Goal: Transaction & Acquisition: Obtain resource

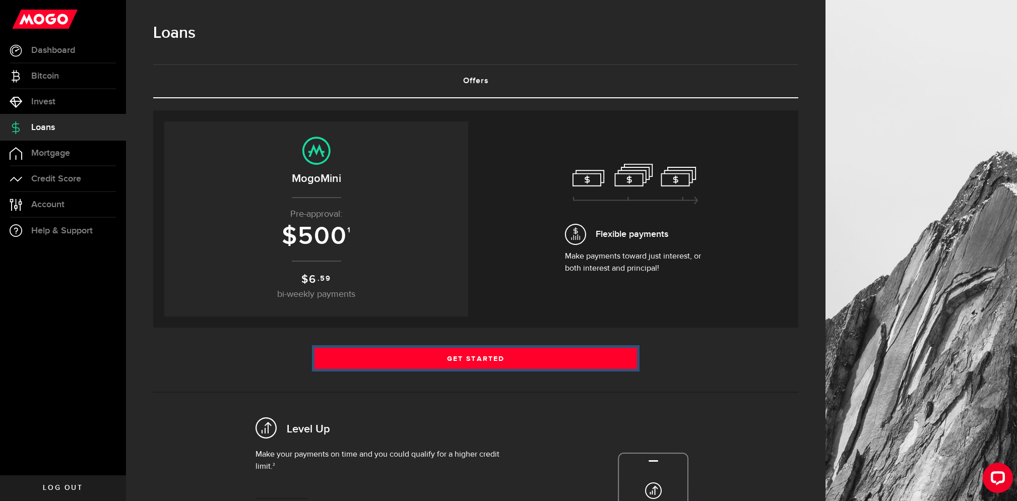
click at [454, 356] on link "Get Started" at bounding box center [475, 358] width 323 height 21
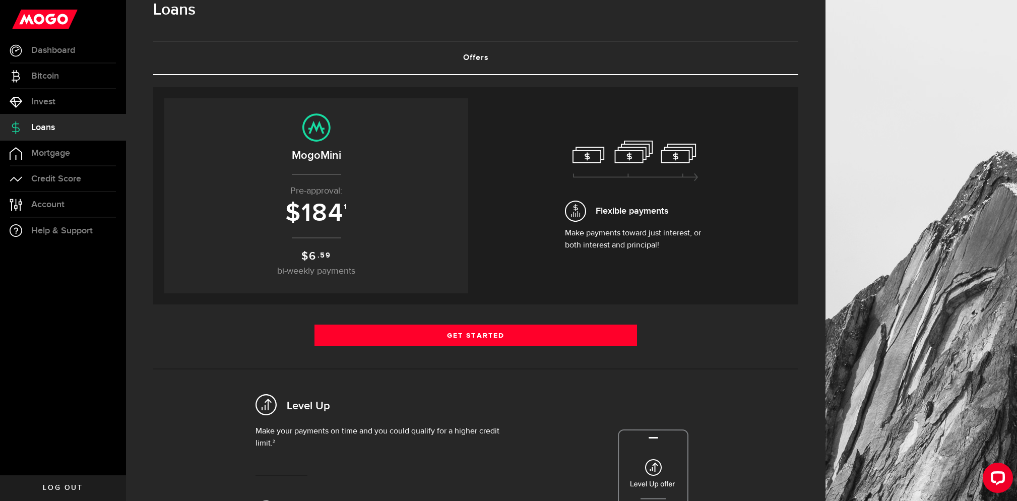
click at [361, 224] on h3 "$ 184 1" at bounding box center [316, 214] width 284 height 28
click at [313, 199] on span "500" at bounding box center [322, 213] width 49 height 30
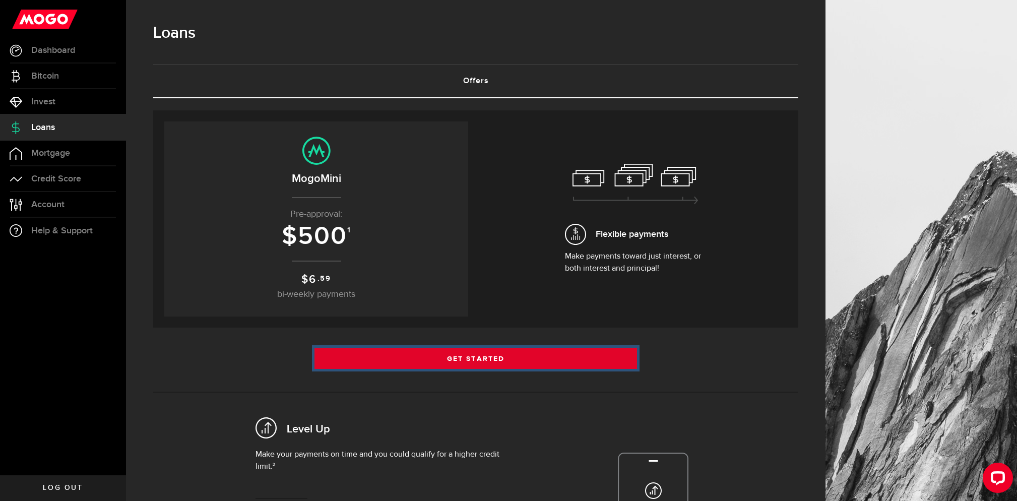
click at [516, 360] on link "Get Started" at bounding box center [475, 358] width 323 height 21
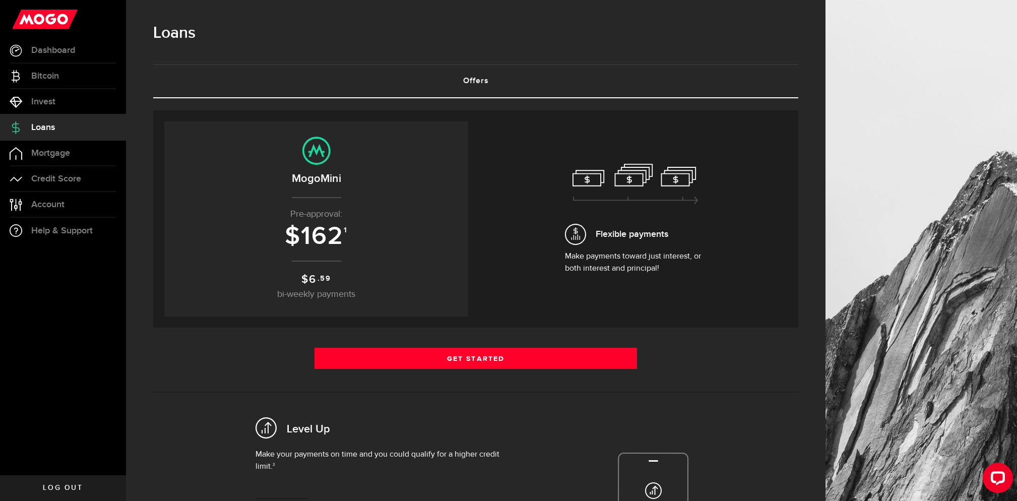
click at [293, 193] on center "MogoMini Pre-approval: $ 162 1 $ 6 .59 bi-weekly payments" at bounding box center [316, 219] width 284 height 165
click at [319, 163] on use at bounding box center [316, 151] width 28 height 28
click at [606, 194] on icon at bounding box center [636, 184] width 126 height 41
click at [603, 250] on p "Make payments toward just interest, or both interest and principal!" at bounding box center [635, 262] width 141 height 24
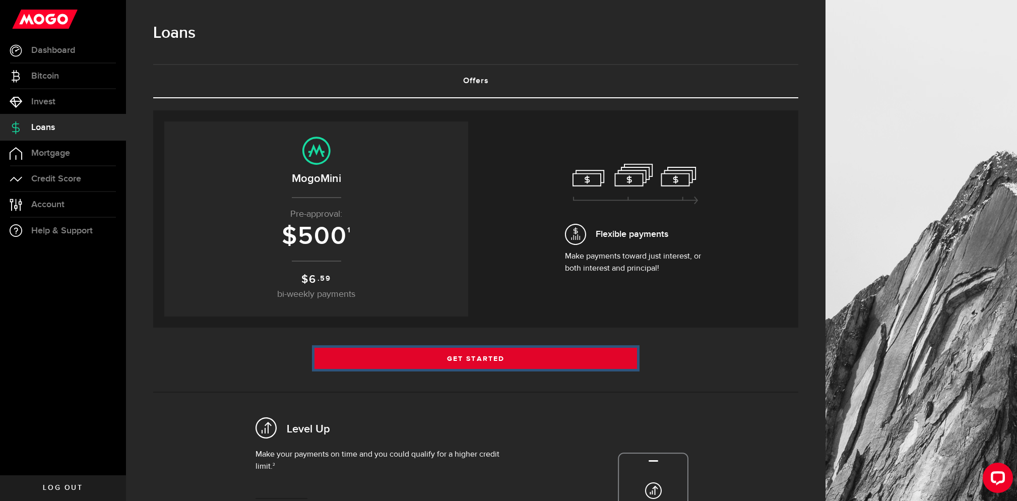
click at [475, 359] on link "Get Started" at bounding box center [475, 358] width 323 height 21
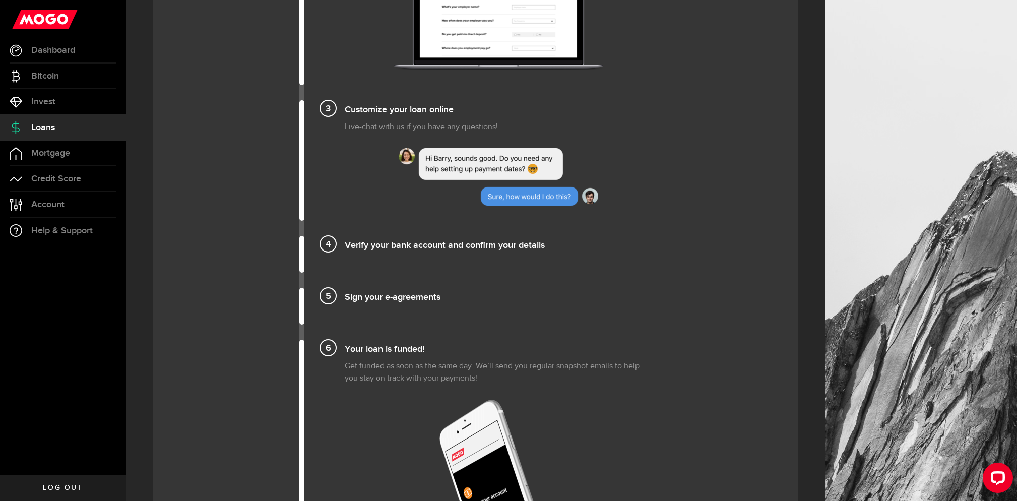
scroll to position [873, 0]
